Goal: Task Accomplishment & Management: Complete application form

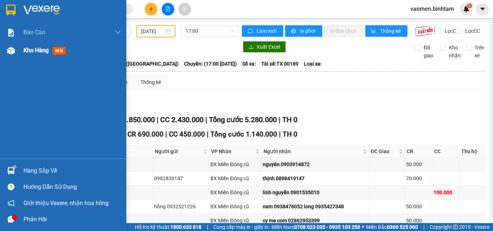
click at [10, 52] on img at bounding box center [11, 51] width 8 height 8
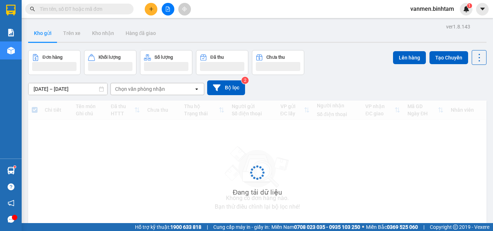
click at [11, 50] on img at bounding box center [11, 51] width 8 height 8
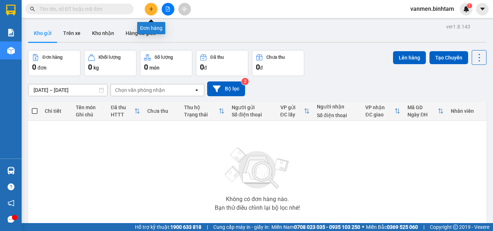
click at [150, 10] on icon "plus" at bounding box center [151, 8] width 5 height 5
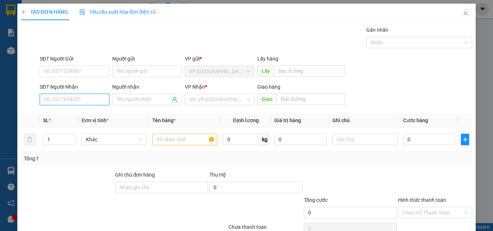
click at [49, 100] on input "SĐT Người Nhận" at bounding box center [75, 100] width 70 height 12
type input "0909017712"
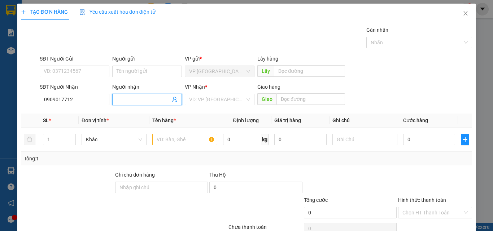
click at [126, 99] on input "Người nhận" at bounding box center [143, 100] width 54 height 8
click at [207, 102] on input "search" at bounding box center [217, 99] width 56 height 11
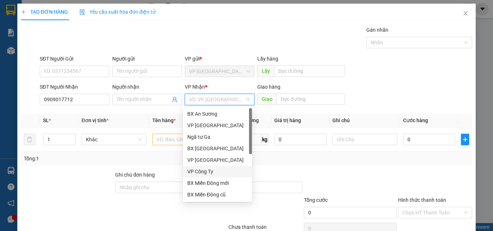
click at [205, 172] on div "VP Công Ty" at bounding box center [217, 172] width 60 height 8
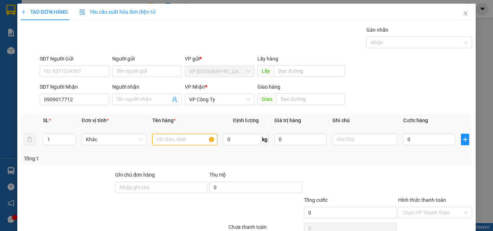
click at [173, 138] on input "text" at bounding box center [184, 140] width 65 height 12
type input "4 BAO+1 TÚM ĐEN"
click at [409, 138] on input "0" at bounding box center [429, 140] width 52 height 12
type input "4"
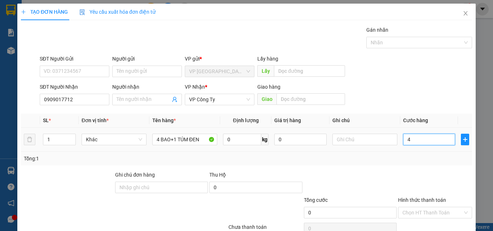
type input "4"
type input "40"
type input "400"
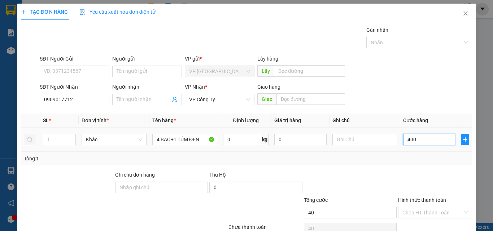
type input "400"
type input "4.000"
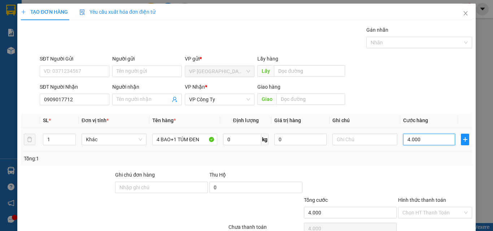
type input "40.000"
type input "400.000"
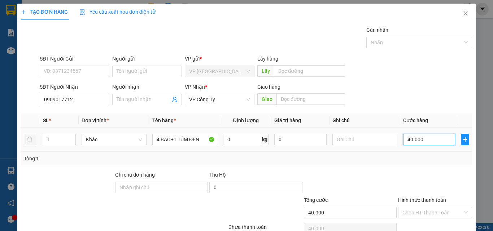
type input "400.000"
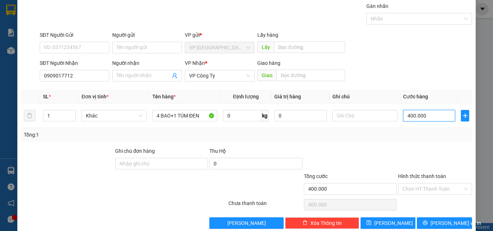
scroll to position [36, 0]
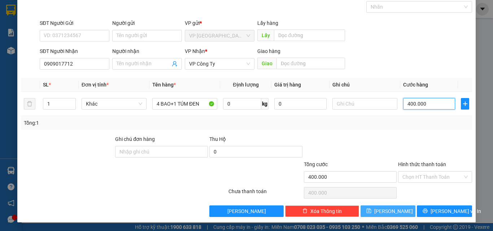
type input "400.000"
click at [367, 212] on button "[PERSON_NAME]" at bounding box center [387, 212] width 55 height 12
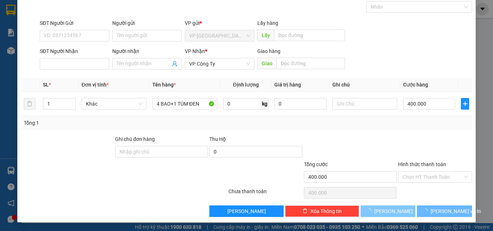
type input "0"
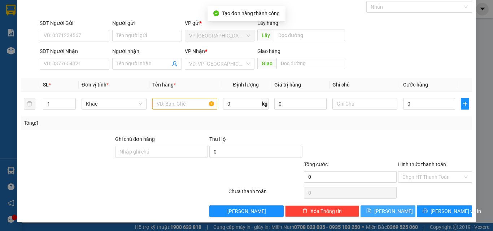
scroll to position [0, 0]
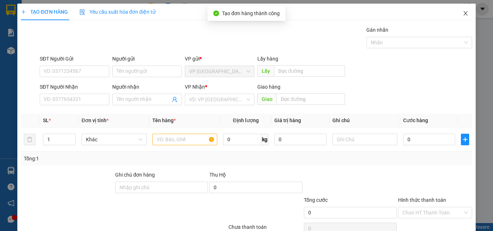
click at [462, 11] on icon "close" at bounding box center [465, 13] width 6 height 6
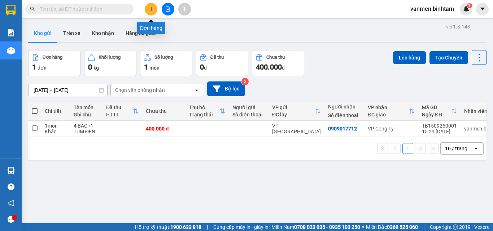
click at [147, 12] on button at bounding box center [151, 9] width 13 height 13
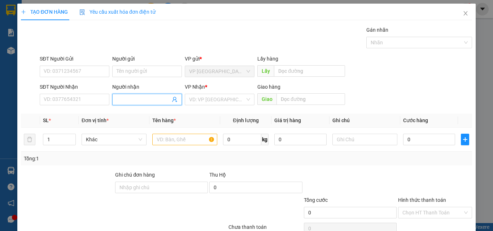
click at [128, 100] on input "Người nhận" at bounding box center [143, 100] width 54 height 8
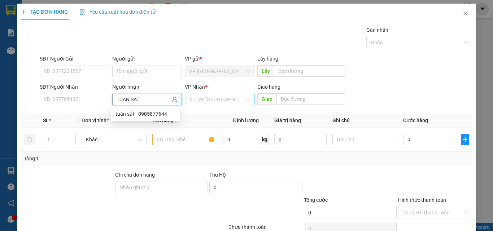
type input "TUAN SAT"
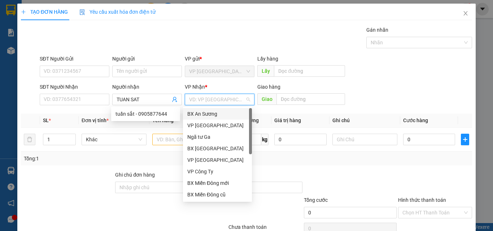
click at [213, 96] on input "search" at bounding box center [217, 99] width 56 height 11
click at [202, 172] on div "VP Công Ty" at bounding box center [217, 172] width 60 height 8
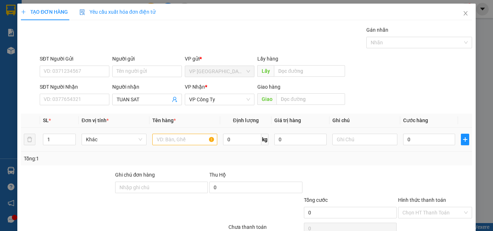
click at [168, 131] on td at bounding box center [184, 140] width 71 height 24
click at [166, 138] on input "text" at bounding box center [184, 140] width 65 height 12
type input "1"
type input "2 THUNG GIAY"
click at [423, 140] on input "0" at bounding box center [429, 140] width 52 height 12
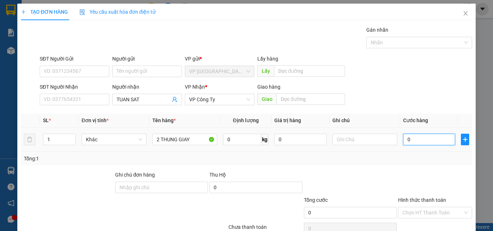
type input "1"
type input "14"
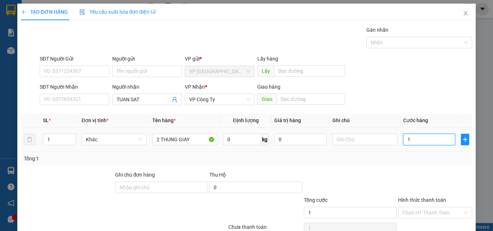
type input "14"
type input "140"
type input "1.400"
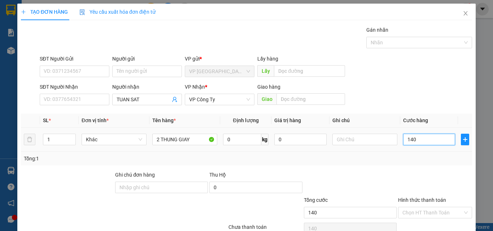
type input "1.400"
type input "14.000"
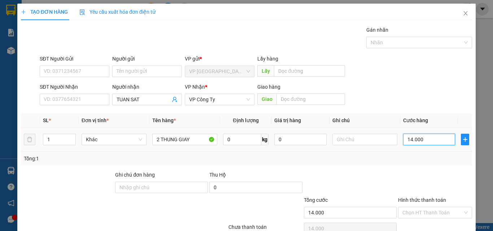
type input "140.000"
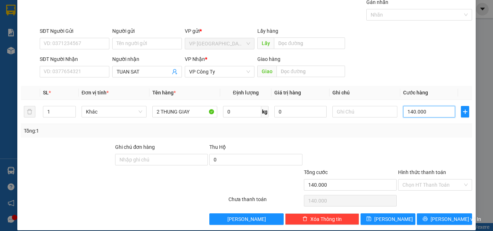
scroll to position [36, 0]
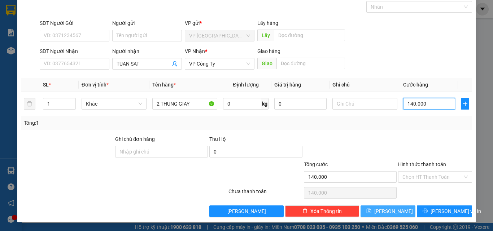
type input "140.000"
click at [388, 210] on span "[PERSON_NAME]" at bounding box center [393, 211] width 39 height 8
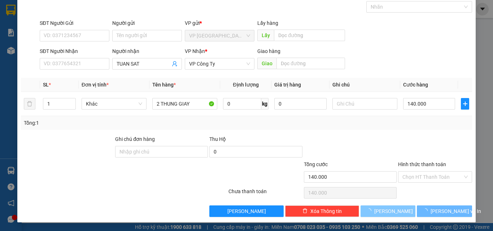
type input "0"
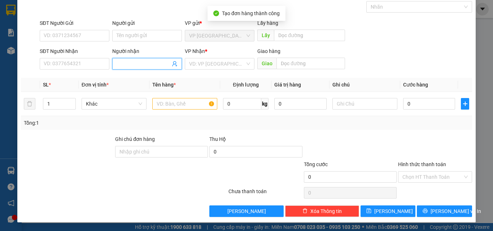
click at [134, 63] on input "Người nhận" at bounding box center [143, 64] width 54 height 8
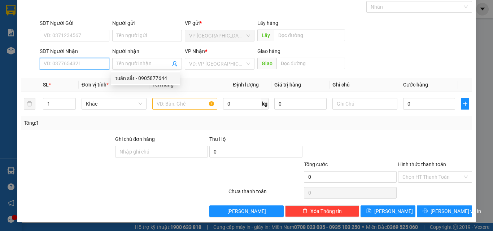
click at [58, 66] on input "SĐT Người Nhận" at bounding box center [75, 64] width 70 height 12
type input "0336634878"
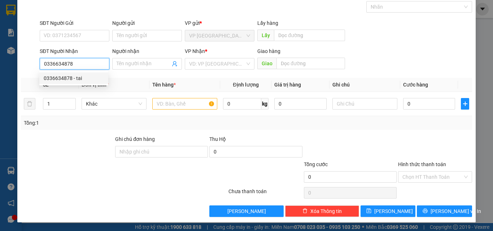
click at [58, 81] on div "0336634878 - tai" at bounding box center [74, 78] width 60 height 8
type input "tai"
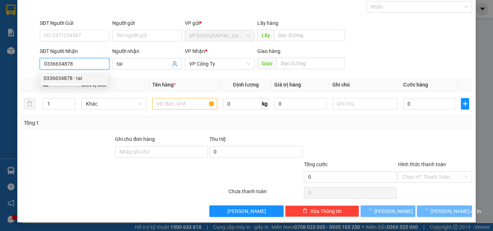
type input "70.000"
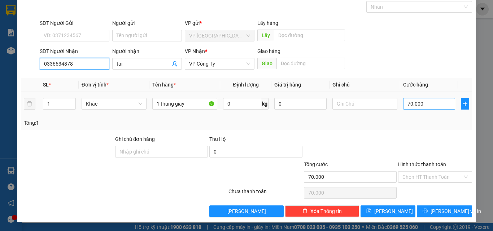
type input "0336634878"
click at [406, 103] on input "70.000" at bounding box center [429, 104] width 52 height 12
type input "0"
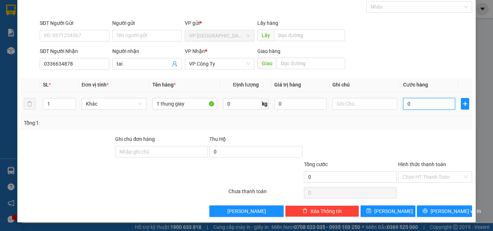
click at [403, 104] on input "0" at bounding box center [429, 104] width 52 height 12
type input "50"
type input "500"
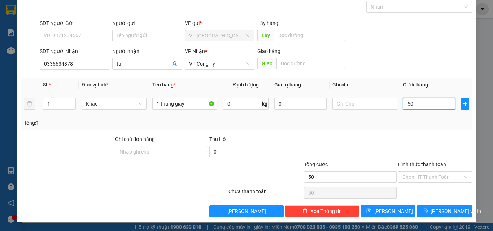
type input "500"
type input "5.000"
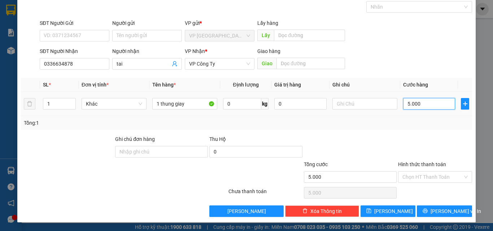
type input "50.000"
click at [386, 212] on span "[PERSON_NAME]" at bounding box center [393, 211] width 39 height 8
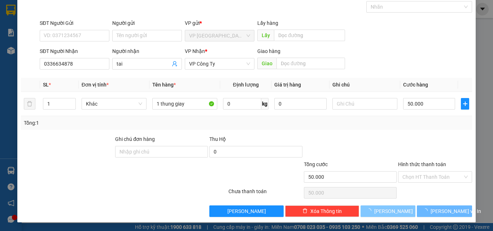
type input "0"
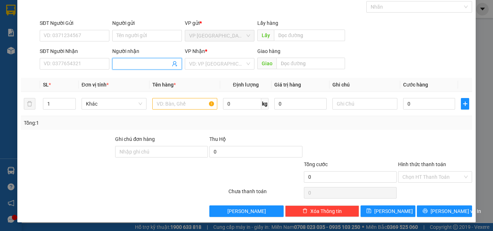
click at [120, 60] on input "Người nhận" at bounding box center [143, 64] width 54 height 8
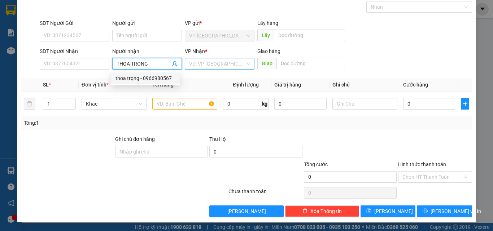
type input "THOA TRONG"
click at [207, 66] on input "search" at bounding box center [217, 63] width 56 height 11
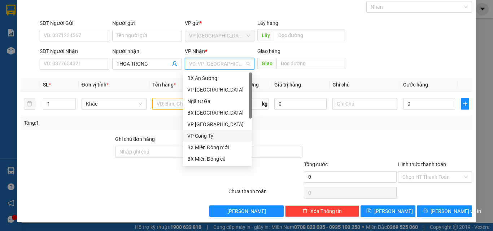
click at [191, 135] on div "VP Công Ty" at bounding box center [217, 136] width 60 height 8
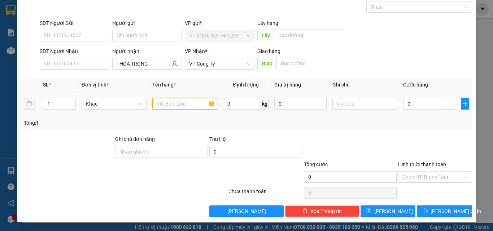
click at [166, 106] on input "text" at bounding box center [184, 104] width 65 height 12
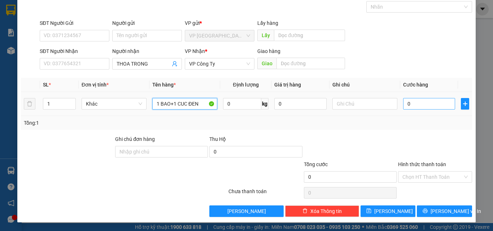
type input "1 BAO+1 CUC ĐEN"
click at [421, 106] on input "0" at bounding box center [429, 104] width 52 height 12
type input "2"
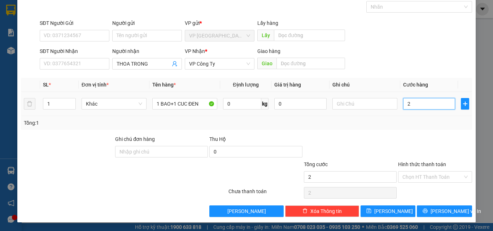
type input "20"
type input "200"
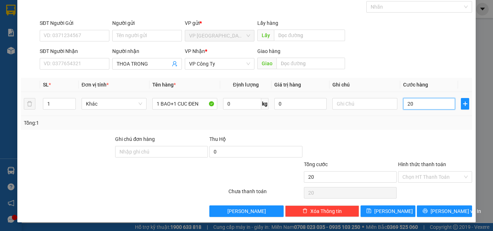
type input "200"
type input "2.000"
type input "20.000"
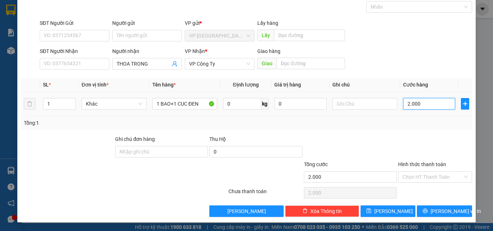
type input "20.000"
type input "200.000"
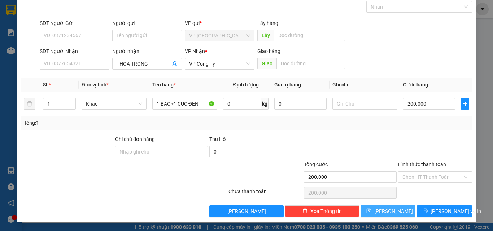
click at [382, 211] on button "[PERSON_NAME]" at bounding box center [387, 212] width 55 height 12
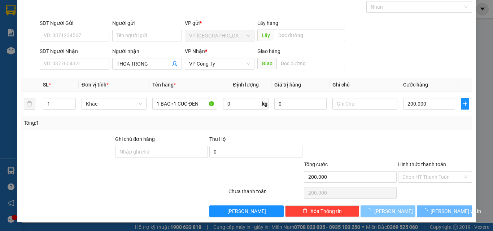
type input "0"
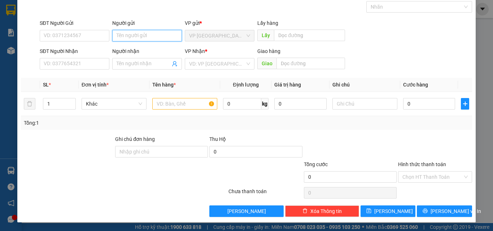
click at [145, 36] on input "Người gửi" at bounding box center [147, 36] width 70 height 12
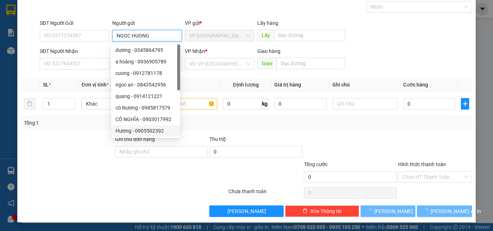
type input "NGOC HUONG"
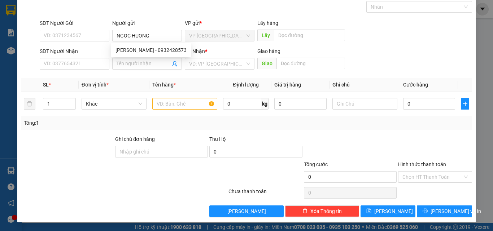
click at [49, 180] on div at bounding box center [86, 172] width 132 height 25
click at [121, 65] on input "Người nhận" at bounding box center [143, 64] width 54 height 8
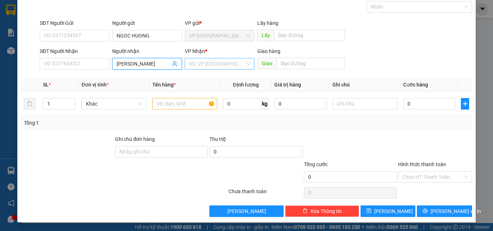
type input "[PERSON_NAME]"
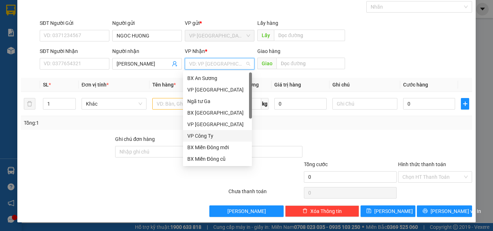
click at [211, 67] on input "search" at bounding box center [217, 63] width 56 height 11
click at [198, 134] on div "VP Công Ty" at bounding box center [217, 136] width 60 height 8
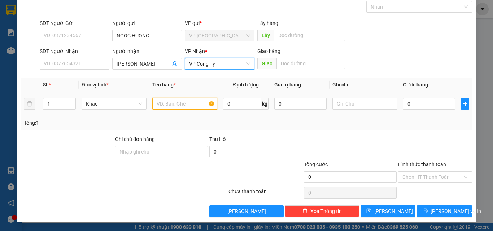
click at [185, 102] on input "text" at bounding box center [184, 104] width 65 height 12
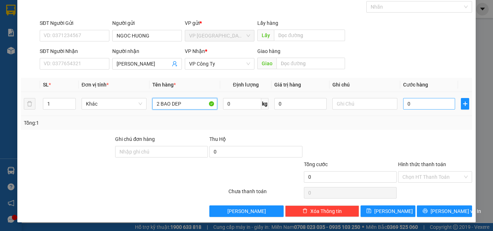
type input "2 BAO DEP"
click at [420, 105] on input "0" at bounding box center [429, 104] width 52 height 12
type input "2"
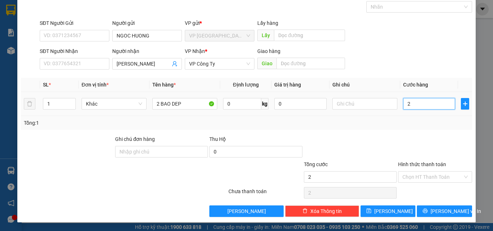
type input "20"
type input "200"
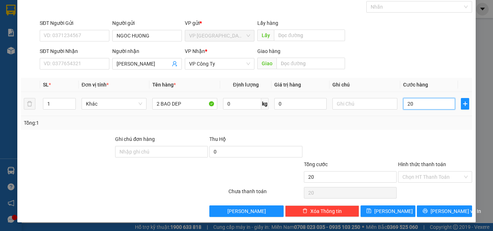
type input "200"
type input "2.000"
type input "20.000"
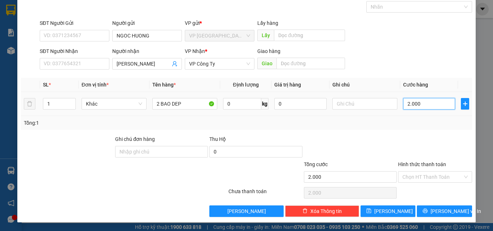
type input "20.000"
type input "200.000"
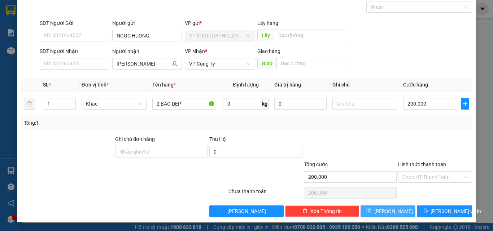
click at [387, 212] on span "[PERSON_NAME]" at bounding box center [393, 211] width 39 height 8
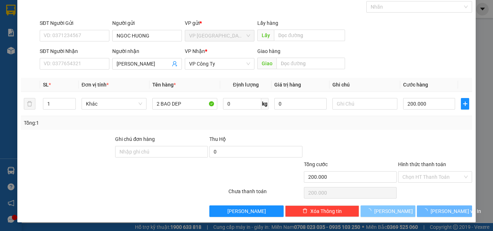
type input "0"
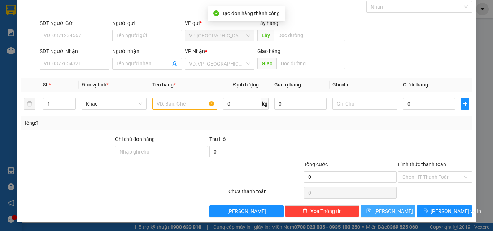
scroll to position [0, 0]
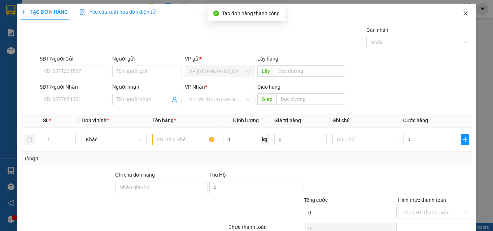
click at [462, 11] on icon "close" at bounding box center [465, 13] width 6 height 6
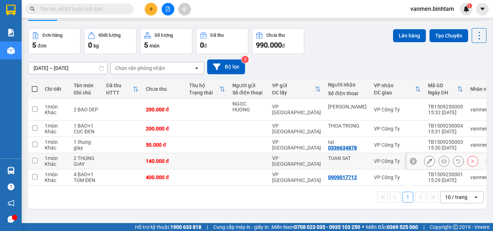
scroll to position [33, 0]
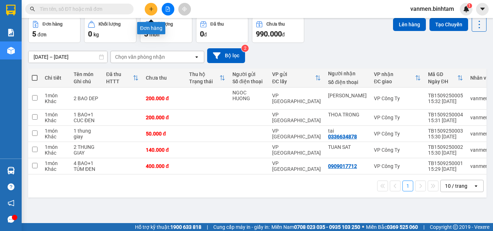
click at [151, 7] on icon "plus" at bounding box center [151, 8] width 5 height 5
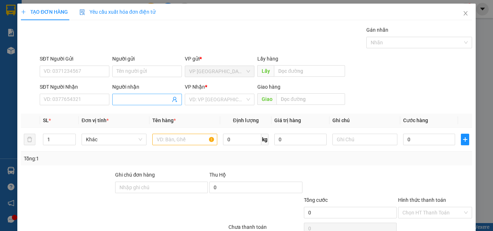
click at [122, 94] on span at bounding box center [147, 100] width 70 height 12
type input "C HÀ"
click at [197, 101] on input "search" at bounding box center [217, 99] width 56 height 11
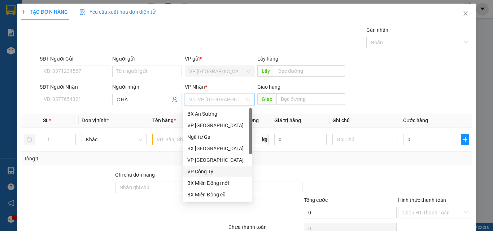
click at [208, 176] on div "VP Công Ty" at bounding box center [217, 172] width 69 height 12
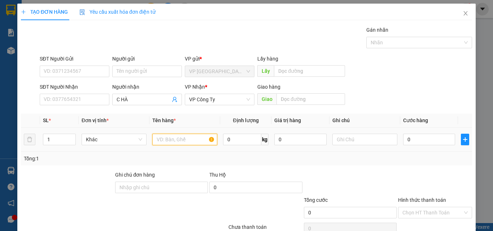
click at [163, 145] on input "text" at bounding box center [184, 140] width 65 height 12
type input "1 BAO TRANG"
click at [428, 143] on input "0" at bounding box center [429, 140] width 52 height 12
type input "7"
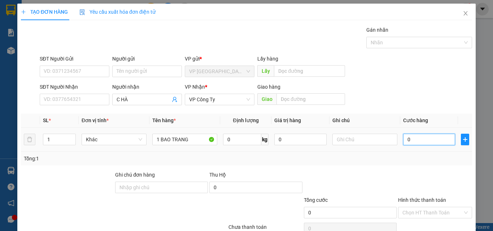
type input "7"
type input "70"
type input "700"
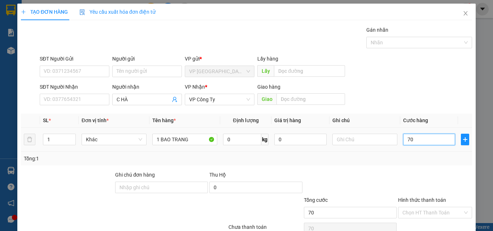
type input "700"
type input "7.000"
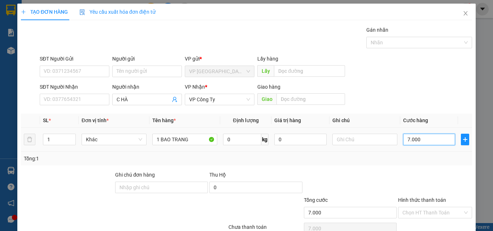
type input "70.000"
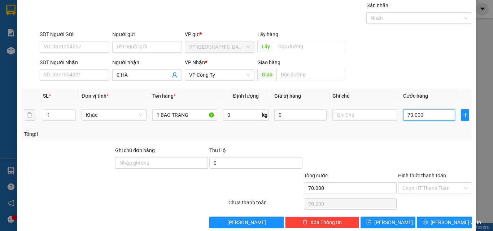
scroll to position [36, 0]
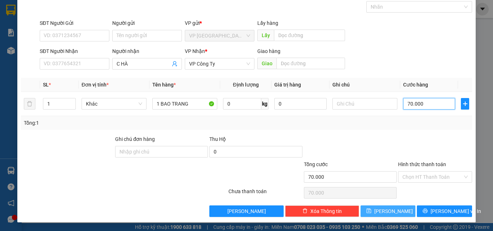
type input "70.000"
click at [384, 213] on span "[PERSON_NAME]" at bounding box center [393, 211] width 39 height 8
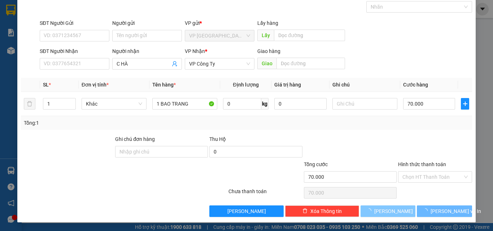
type input "0"
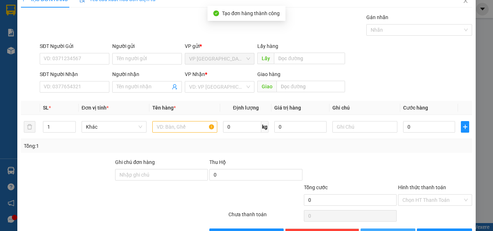
scroll to position [0, 0]
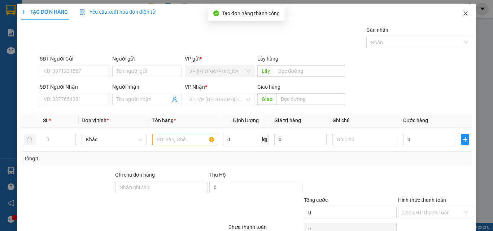
click at [462, 12] on icon "close" at bounding box center [465, 13] width 6 height 6
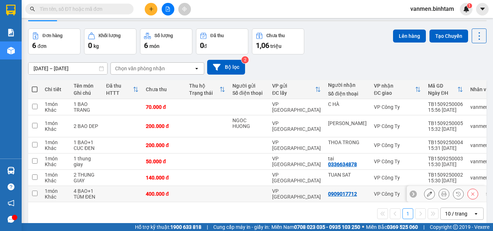
scroll to position [33, 0]
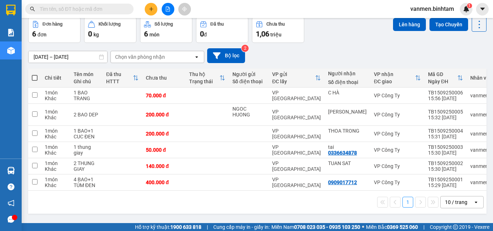
click at [33, 76] on span at bounding box center [35, 78] width 6 height 6
click at [35, 74] on input "checkbox" at bounding box center [35, 74] width 0 height 0
checkbox input "true"
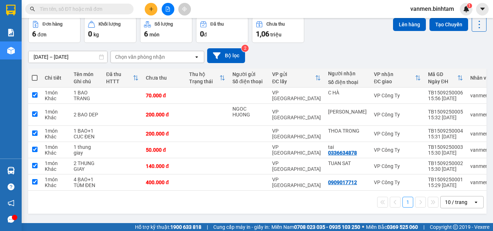
checkbox input "true"
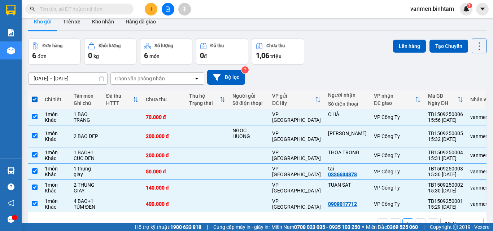
scroll to position [0, 0]
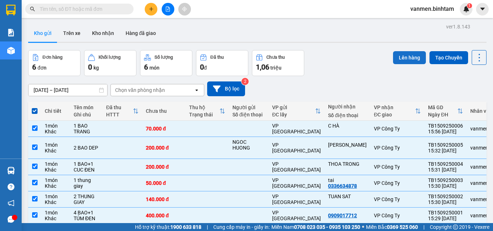
click at [397, 54] on button "Lên hàng" at bounding box center [409, 57] width 33 height 13
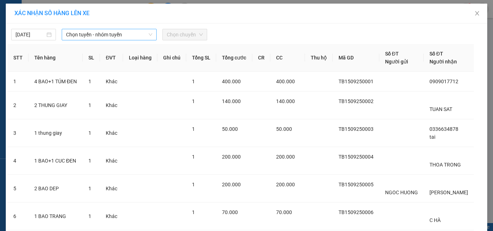
click at [94, 32] on span "Chọn tuyến - nhóm tuyến" at bounding box center [109, 34] width 86 height 11
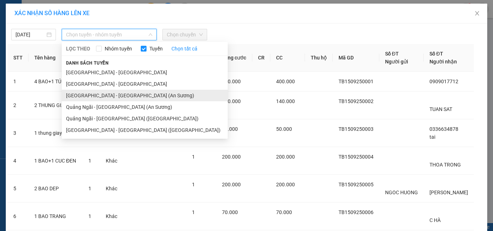
click at [91, 94] on li "[GEOGRAPHIC_DATA] - [GEOGRAPHIC_DATA] (An Sương)" at bounding box center [145, 96] width 166 height 12
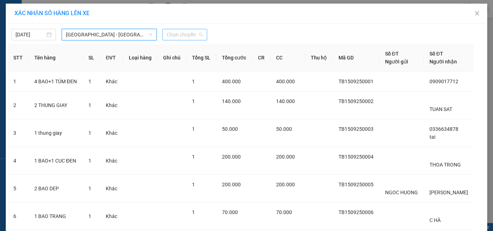
click at [170, 33] on span "Chọn chuyến" at bounding box center [185, 34] width 36 height 11
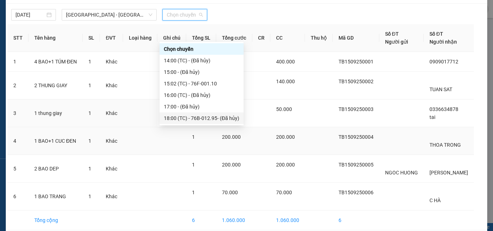
scroll to position [36, 0]
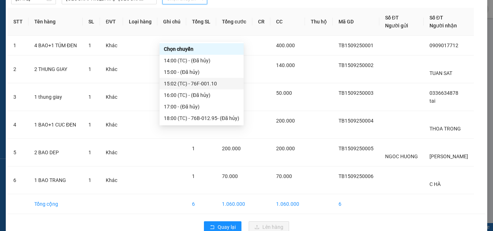
click at [181, 86] on div "15:02 (TC) - 76F-001.10" at bounding box center [201, 84] width 75 height 8
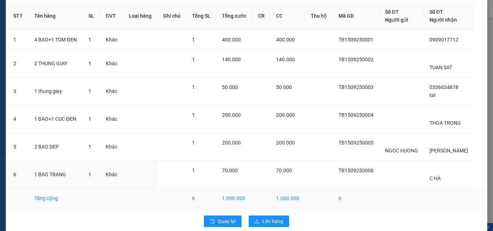
scroll to position [56, 0]
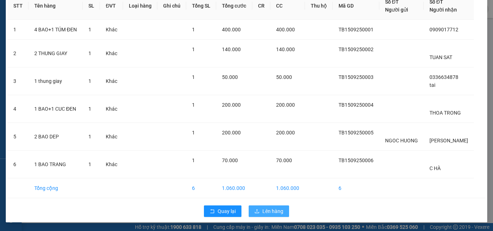
click at [264, 211] on span "Lên hàng" at bounding box center [272, 211] width 21 height 8
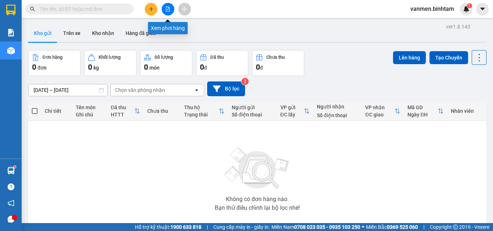
click at [169, 8] on icon "file-add" at bounding box center [168, 8] width 4 height 5
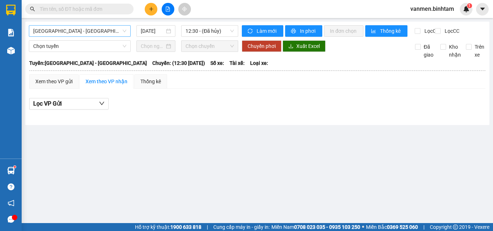
click at [97, 30] on span "[GEOGRAPHIC_DATA] - [GEOGRAPHIC_DATA]" at bounding box center [79, 31] width 93 height 11
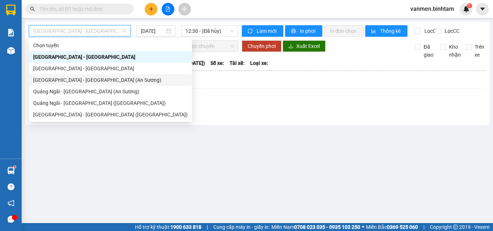
click at [72, 80] on div "[GEOGRAPHIC_DATA] - [GEOGRAPHIC_DATA] (An Sương)" at bounding box center [110, 80] width 154 height 8
type input "[DATE]"
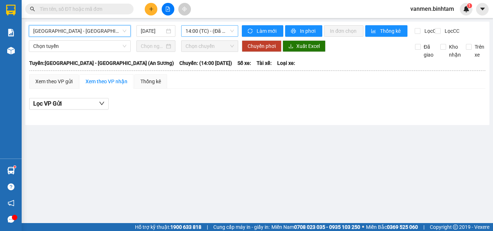
click at [200, 29] on span "14:00 (TC) - (Đã hủy)" at bounding box center [209, 31] width 48 height 11
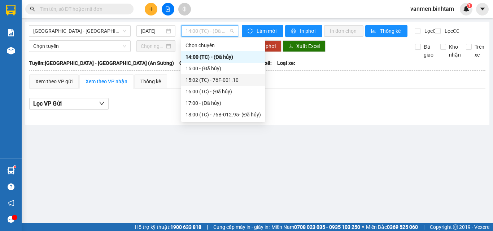
click at [202, 77] on div "15:02 (TC) - 76F-001.10" at bounding box center [222, 80] width 75 height 8
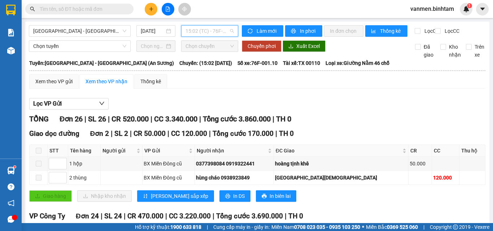
click at [193, 32] on span "15:02 (TC) - 76F-001.10" at bounding box center [209, 31] width 48 height 11
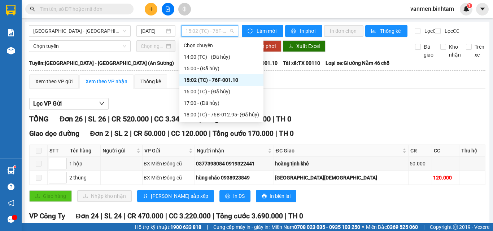
click at [228, 79] on div "15:02 (TC) - 76F-001.10" at bounding box center [221, 80] width 75 height 8
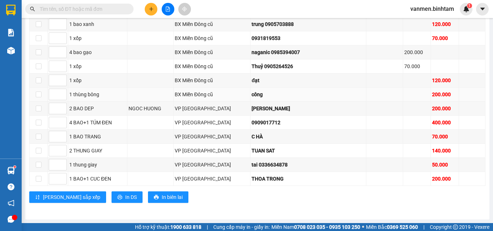
scroll to position [397, 0]
click at [38, 111] on input "checkbox" at bounding box center [39, 109] width 6 height 6
checkbox input "true"
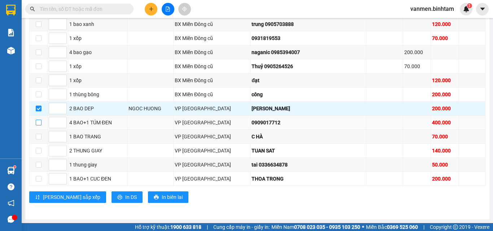
click at [39, 123] on input "checkbox" at bounding box center [39, 123] width 6 height 6
checkbox input "true"
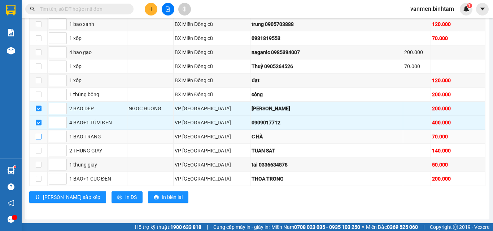
click at [36, 139] on input "checkbox" at bounding box center [39, 137] width 6 height 6
checkbox input "true"
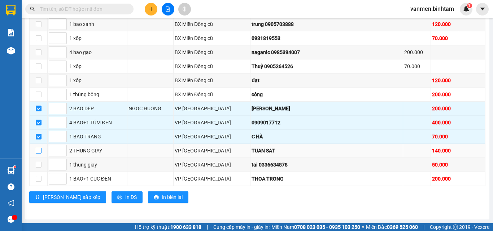
click at [41, 150] on input "checkbox" at bounding box center [39, 151] width 6 height 6
checkbox input "true"
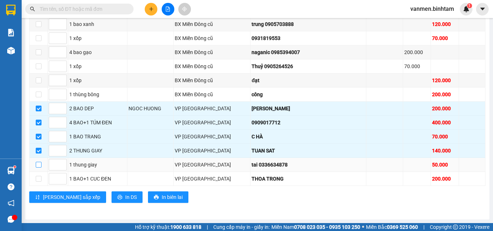
click at [38, 164] on input "checkbox" at bounding box center [39, 165] width 6 height 6
checkbox input "true"
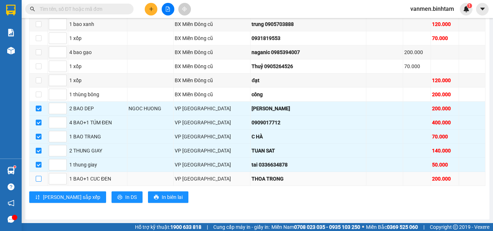
click at [38, 179] on input "checkbox" at bounding box center [39, 179] width 6 height 6
checkbox input "true"
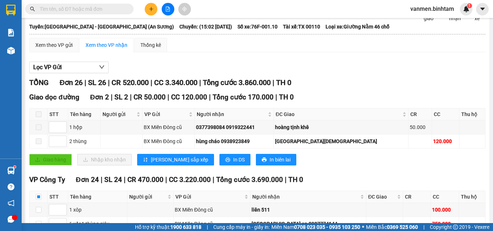
scroll to position [0, 0]
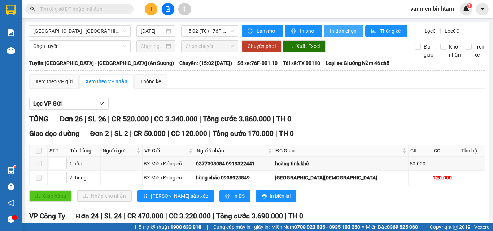
click at [337, 32] on span "In đơn chọn" at bounding box center [344, 31] width 28 height 8
click at [150, 8] on icon "plus" at bounding box center [151, 8] width 5 height 5
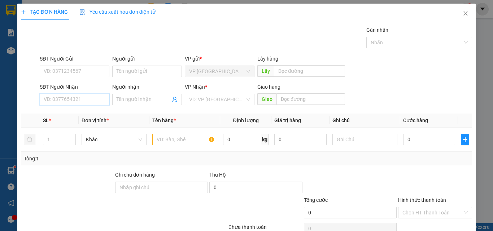
click at [63, 100] on input "SĐT Người Nhận" at bounding box center [75, 100] width 70 height 12
type input "0914103738"
click at [122, 98] on input "Người nhận" at bounding box center [143, 100] width 54 height 8
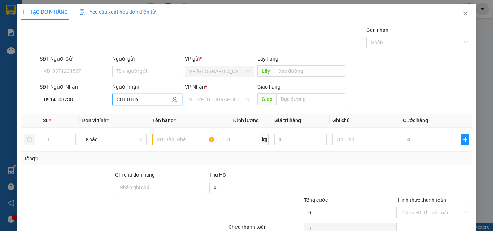
type input "CHỊ THUY"
click at [203, 100] on input "search" at bounding box center [217, 99] width 56 height 11
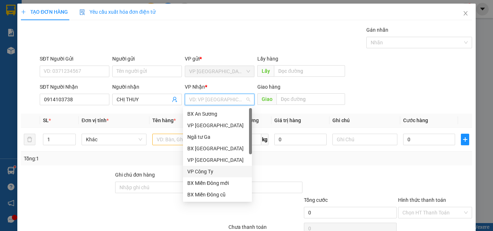
click at [196, 172] on div "VP Công Ty" at bounding box center [217, 172] width 60 height 8
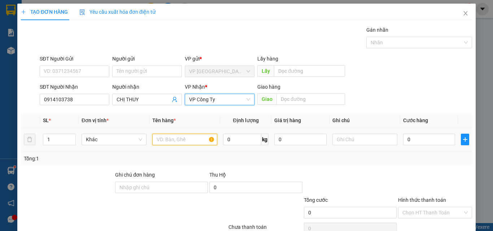
click at [164, 136] on input "text" at bounding box center [184, 140] width 65 height 12
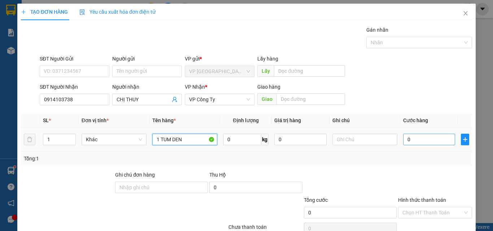
type input "1 TUM DEN"
click at [413, 139] on input "0" at bounding box center [429, 140] width 52 height 12
type input "5"
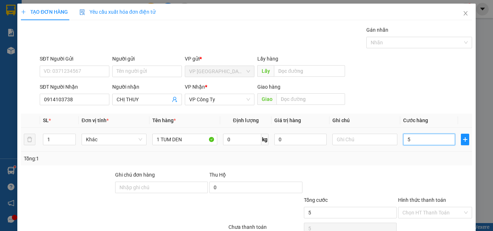
type input "50"
type input "500"
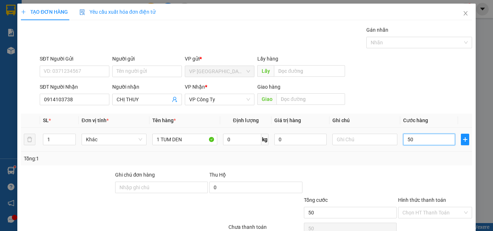
type input "500"
type input "5.000"
type input "50.000"
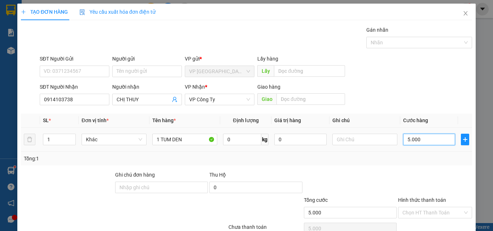
type input "50.000"
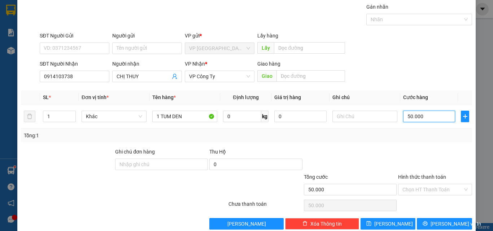
scroll to position [36, 0]
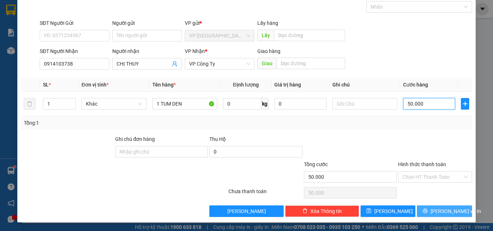
type input "50.000"
click at [431, 210] on button "[PERSON_NAME] và In" at bounding box center [444, 212] width 55 height 12
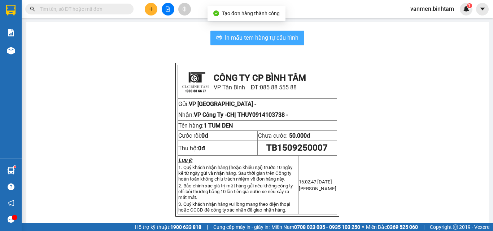
click at [263, 39] on span "In mẫu tem hàng tự cấu hình" at bounding box center [262, 37] width 74 height 9
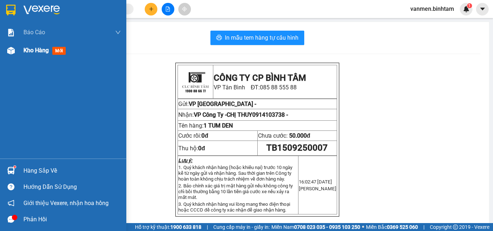
click at [11, 50] on img at bounding box center [11, 51] width 8 height 8
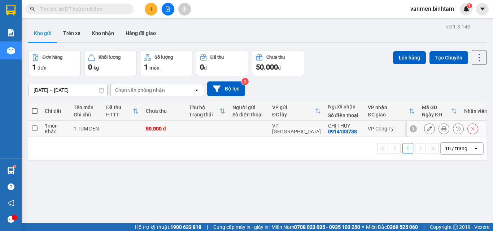
click at [38, 127] on td at bounding box center [34, 129] width 13 height 16
checkbox input "true"
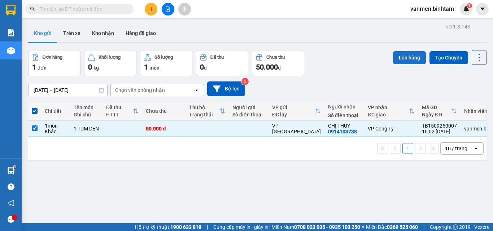
click at [407, 59] on button "Lên hàng" at bounding box center [409, 57] width 33 height 13
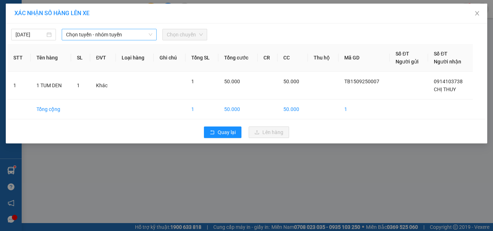
click at [96, 36] on span "Chọn tuyến - nhóm tuyến" at bounding box center [109, 34] width 86 height 11
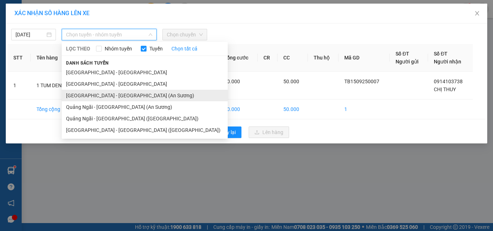
click at [105, 96] on li "[GEOGRAPHIC_DATA] - [GEOGRAPHIC_DATA] (An Sương)" at bounding box center [145, 96] width 166 height 12
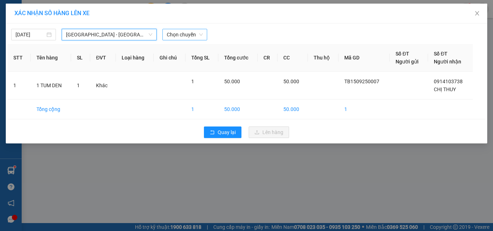
click at [184, 37] on span "Chọn chuyến" at bounding box center [185, 34] width 36 height 11
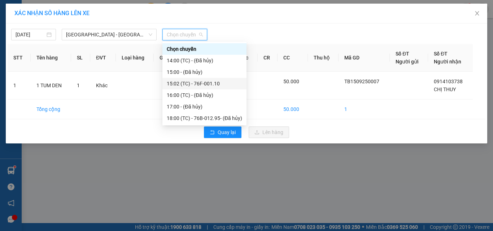
click at [179, 85] on div "15:02 (TC) - 76F-001.10" at bounding box center [204, 84] width 75 height 8
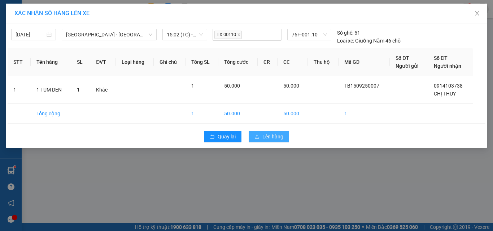
click at [267, 134] on span "Lên hàng" at bounding box center [272, 137] width 21 height 8
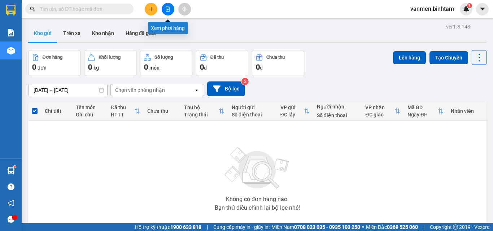
click at [167, 8] on icon "file-add" at bounding box center [167, 8] width 5 height 5
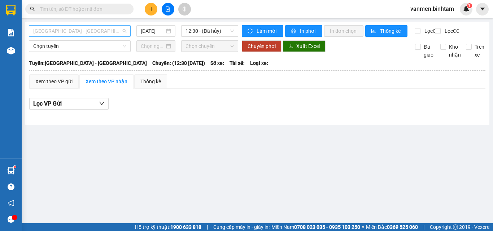
click at [67, 30] on span "[GEOGRAPHIC_DATA] - [GEOGRAPHIC_DATA]" at bounding box center [79, 31] width 93 height 11
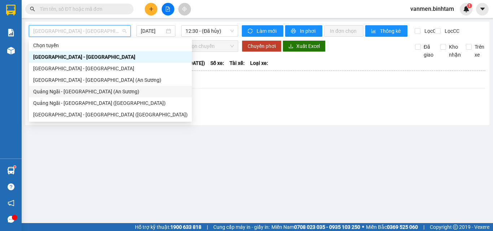
click at [57, 93] on div "Quảng Ngãi - [GEOGRAPHIC_DATA] (An Sương)" at bounding box center [110, 92] width 154 height 8
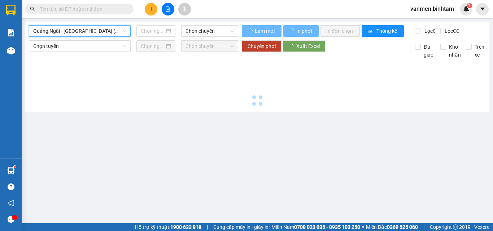
type input "[DATE]"
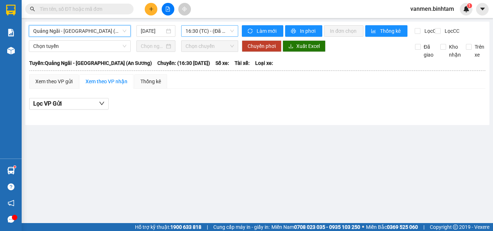
click at [198, 34] on span "16:30 (TC) - (Đã hủy)" at bounding box center [209, 31] width 48 height 11
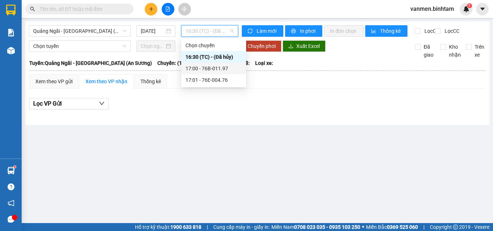
click at [202, 70] on div "17:00 - 76B-011.97" at bounding box center [213, 69] width 56 height 8
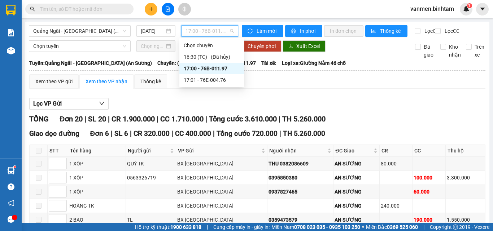
click at [200, 31] on span "17:00 - 76B-011.97" at bounding box center [209, 31] width 48 height 11
click at [210, 79] on div "17:01 - 76E-004.76" at bounding box center [212, 80] width 56 height 8
